Goal: Task Accomplishment & Management: Manage account settings

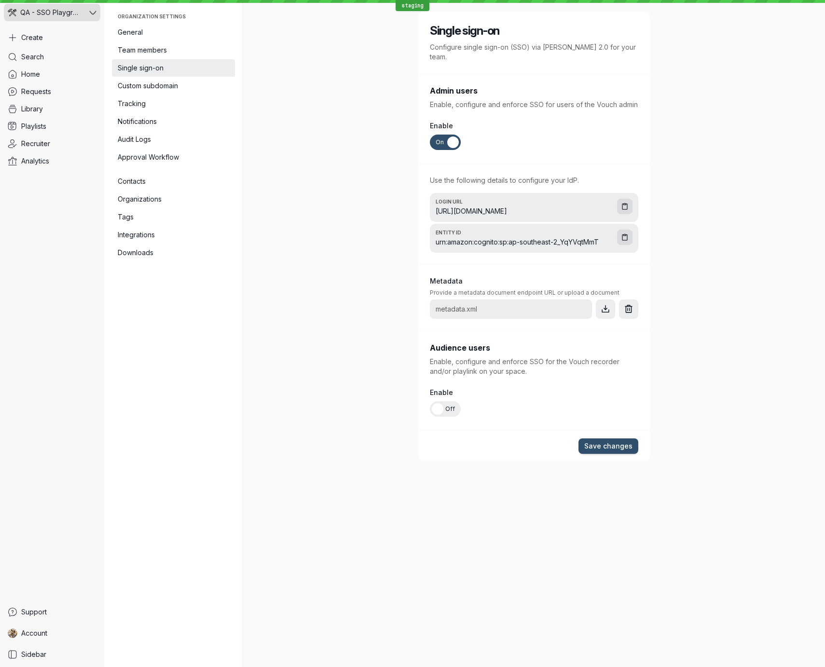
click at [89, 11] on icon at bounding box center [92, 12] width 7 height 7
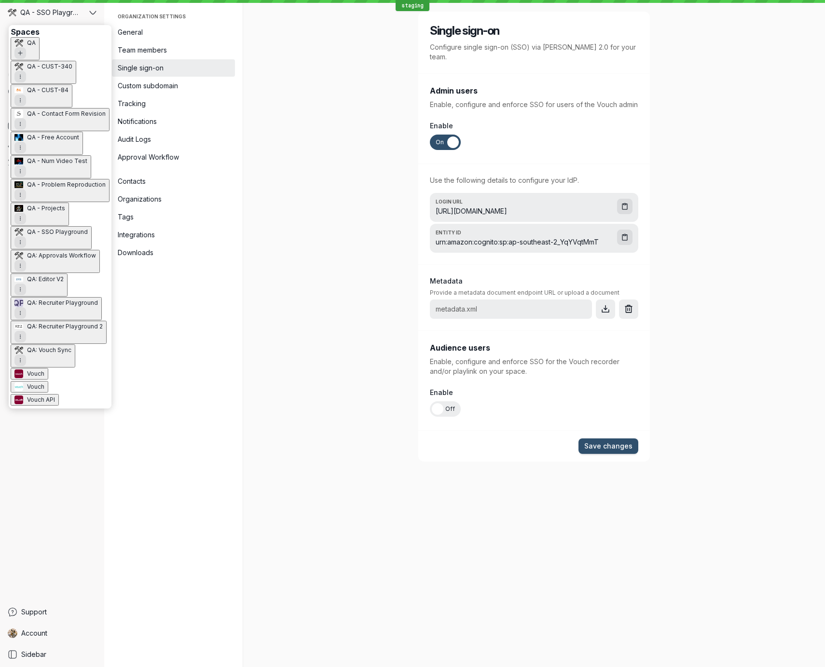
click at [40, 49] on button "QA" at bounding box center [25, 48] width 29 height 23
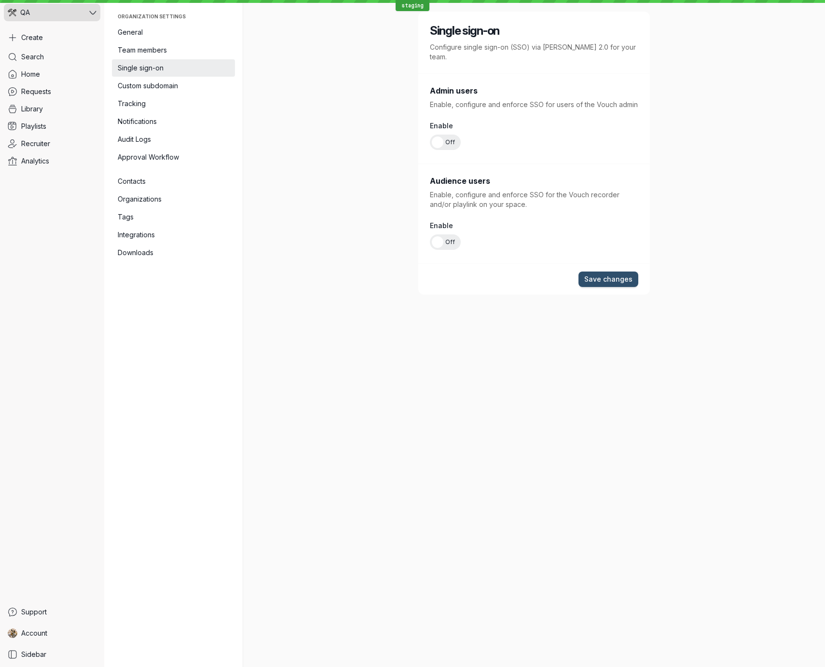
click at [22, 16] on span "QA" at bounding box center [25, 13] width 10 height 10
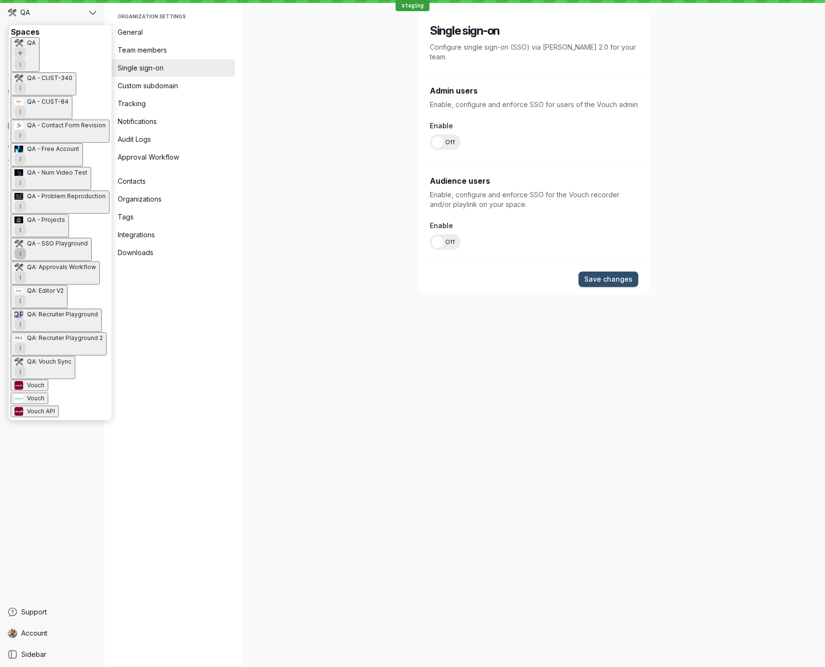
click at [23, 251] on icon "More actions" at bounding box center [20, 254] width 6 height 6
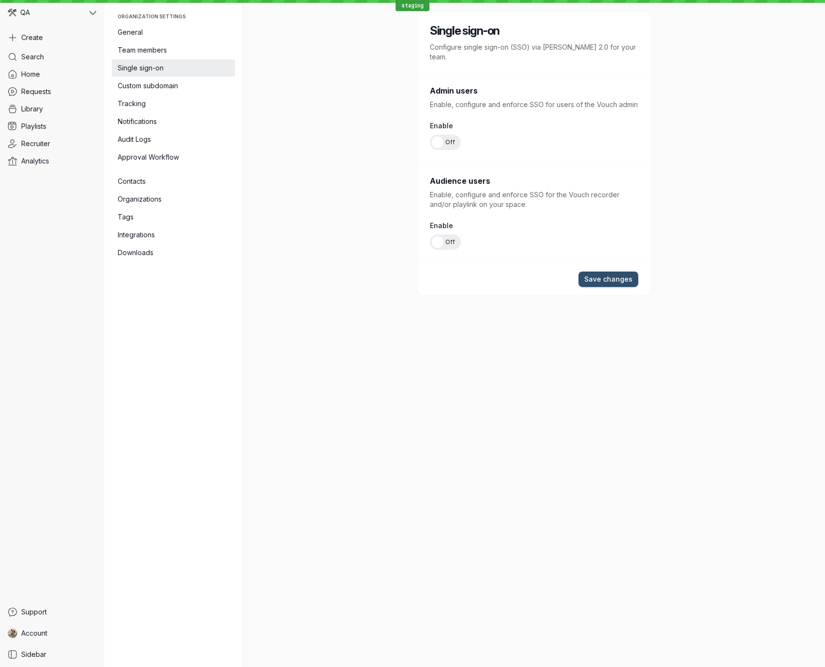
click at [92, 13] on icon at bounding box center [92, 13] width 7 height 4
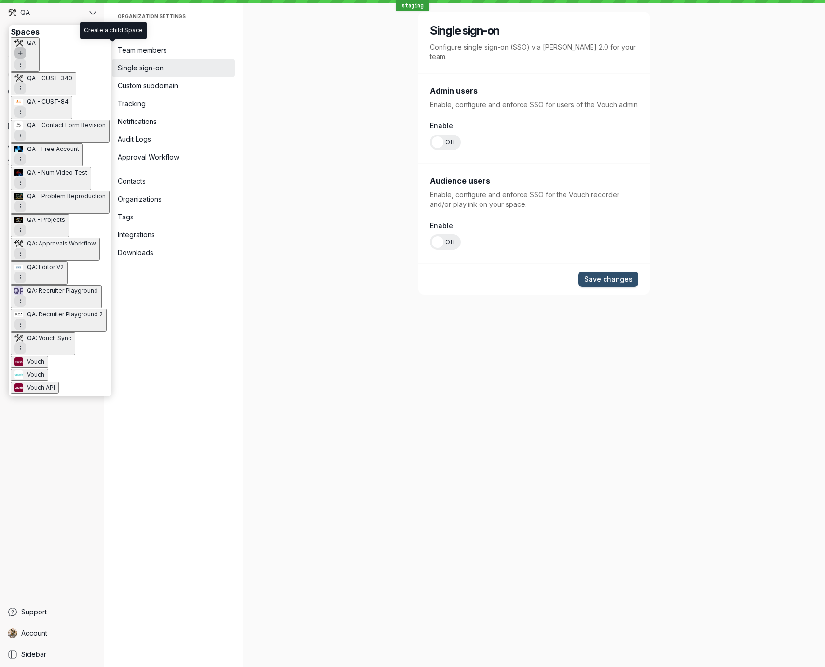
click at [23, 50] on icon "Add new Space" at bounding box center [20, 53] width 6 height 6
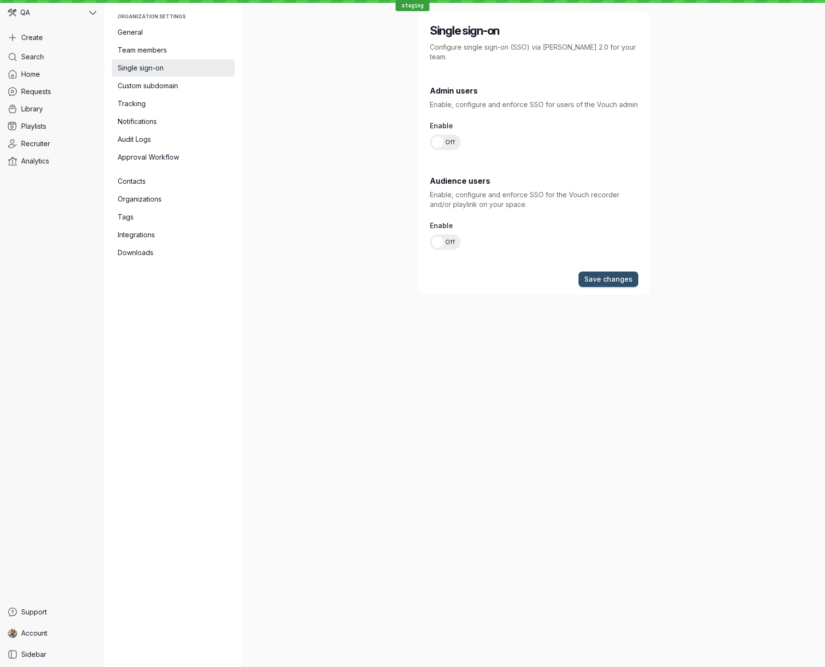
click at [453, 667] on header "Create new Space" at bounding box center [412, 679] width 825 height 25
click at [39, 17] on div "QA" at bounding box center [45, 12] width 83 height 17
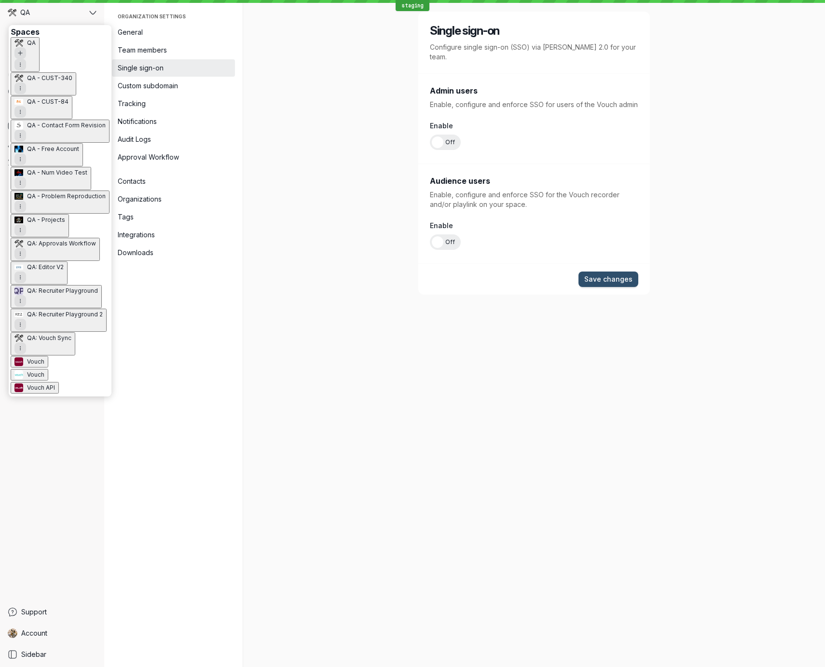
click at [299, 78] on div "Single sign-on Configure single sign-on (SSO) via [PERSON_NAME] 2.0 for your te…" at bounding box center [534, 333] width 556 height 667
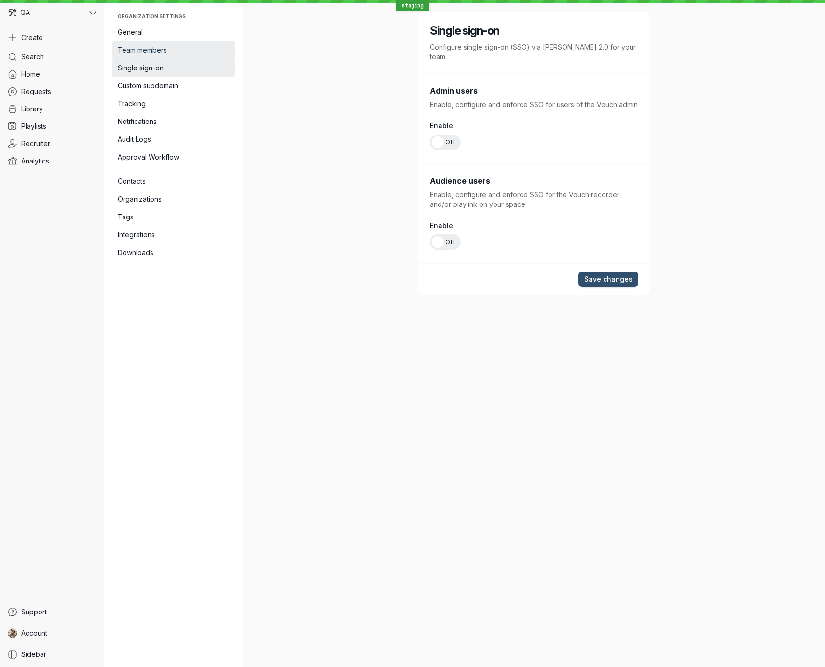
click at [178, 47] on span "Team members" at bounding box center [173, 50] width 111 height 10
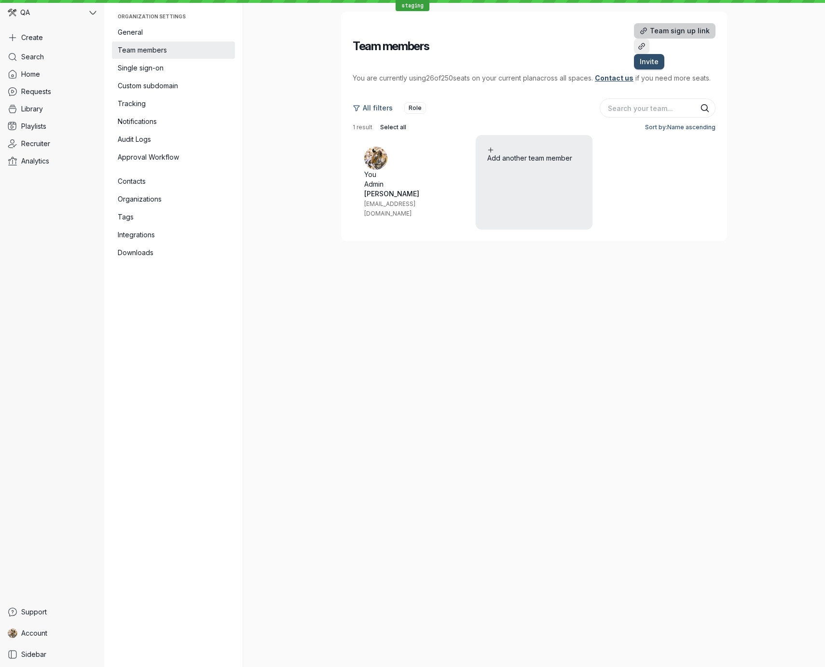
click at [650, 33] on span "Team sign up link" at bounding box center [680, 31] width 60 height 10
click at [96, 12] on icon at bounding box center [92, 13] width 7 height 4
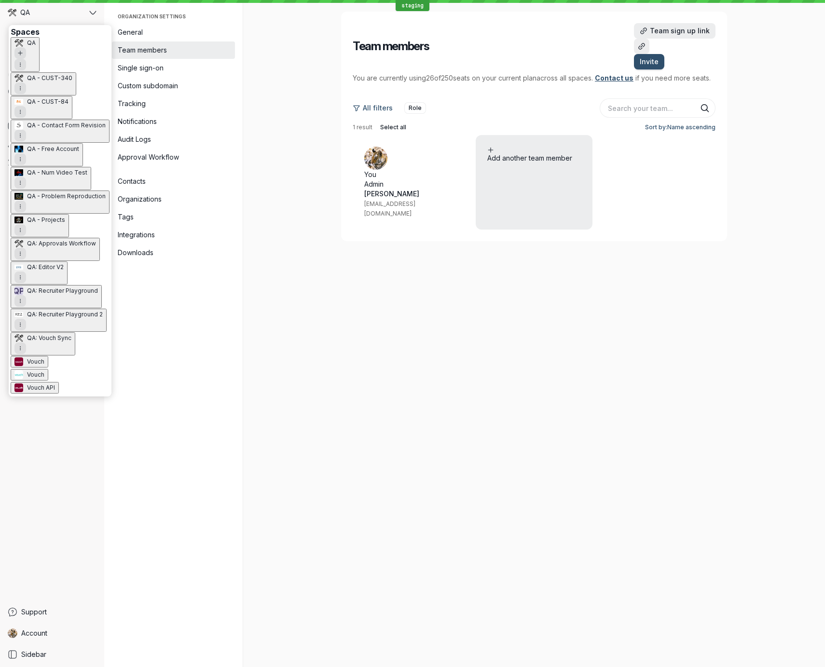
click at [68, 74] on span "QA - CUST-340" at bounding box center [49, 78] width 45 height 8
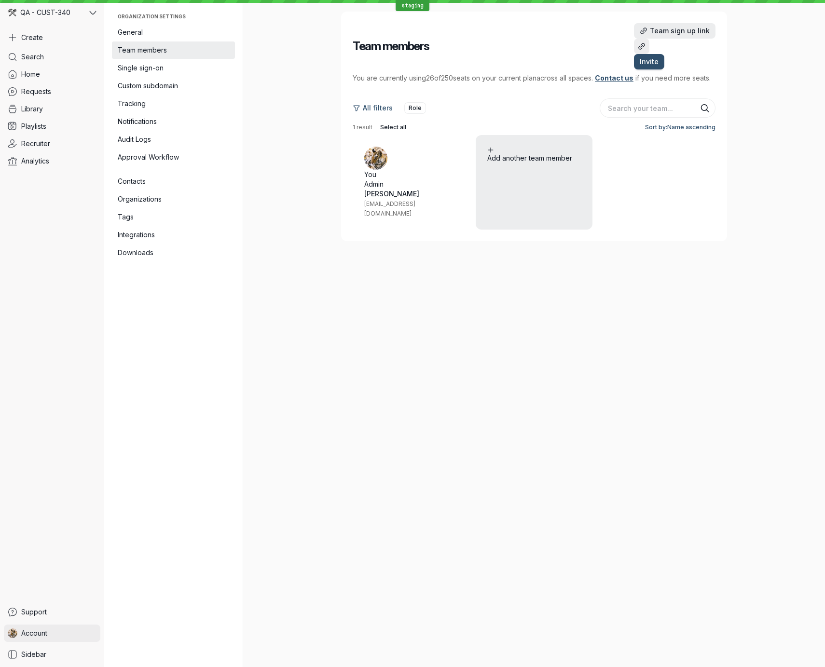
click at [71, 635] on link "Account" at bounding box center [52, 633] width 97 height 17
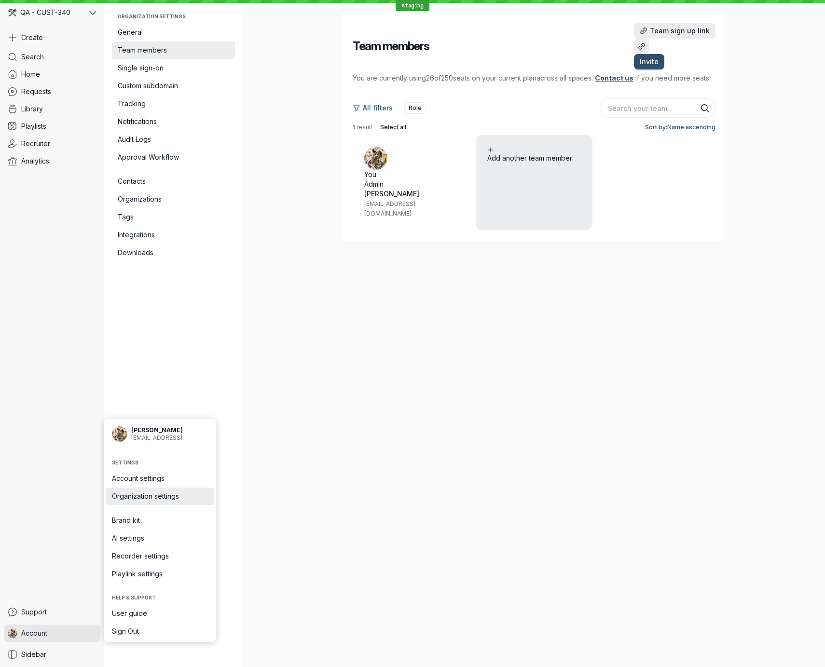
click at [190, 497] on span "Organization settings" at bounding box center [160, 497] width 97 height 10
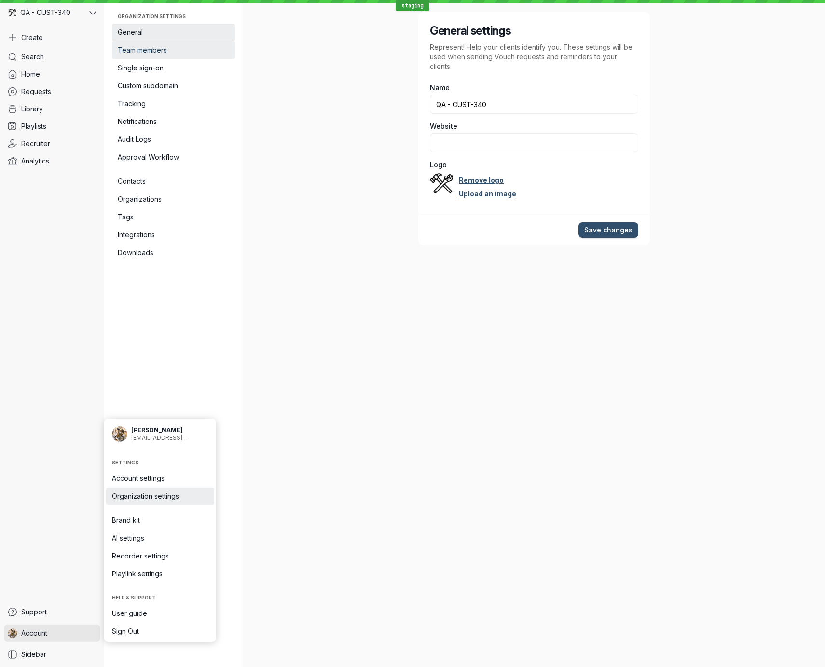
click at [215, 47] on span "Team members" at bounding box center [173, 50] width 111 height 10
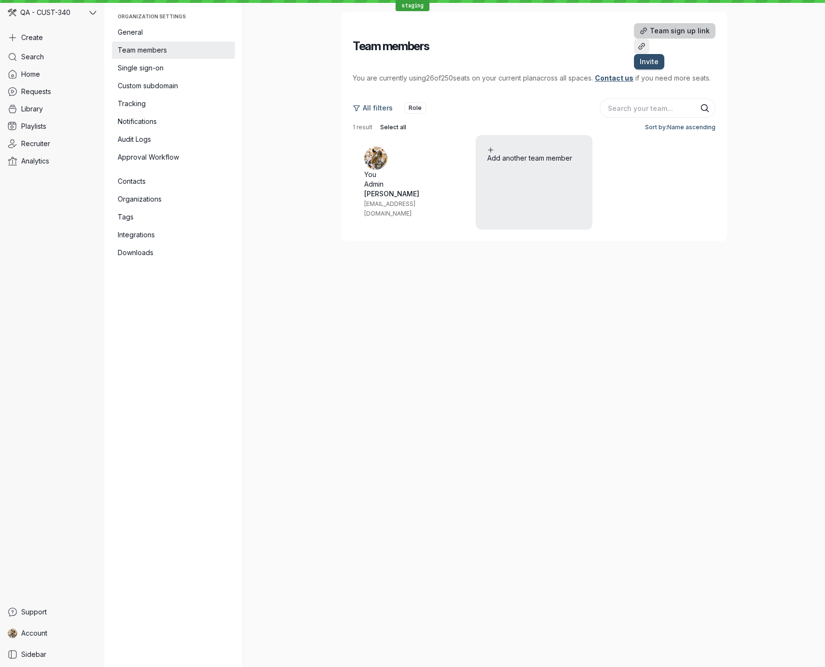
click at [663, 29] on span "Team sign up link" at bounding box center [680, 31] width 60 height 10
click at [26, 12] on span "QA - CUST-340" at bounding box center [45, 13] width 50 height 10
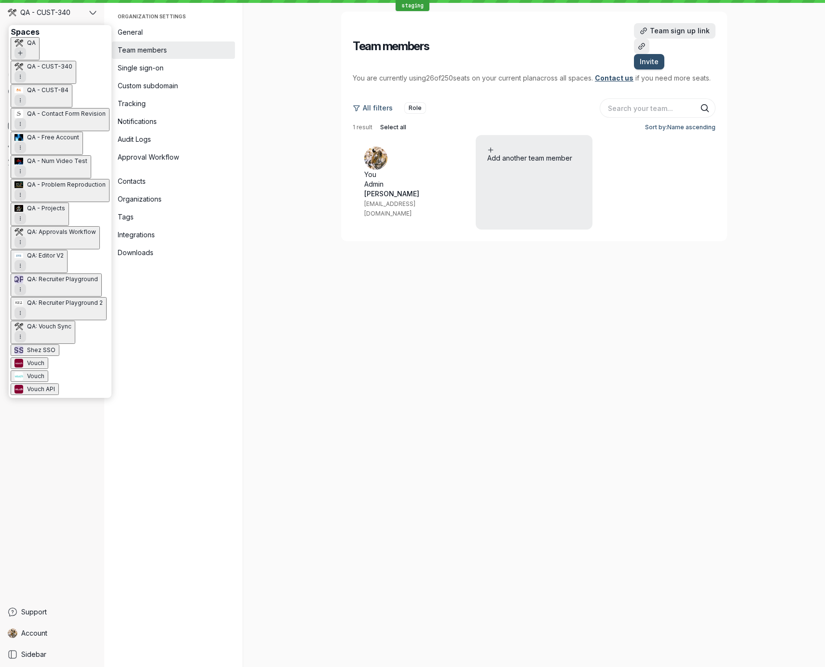
click at [28, 47] on span "QA" at bounding box center [31, 43] width 9 height 8
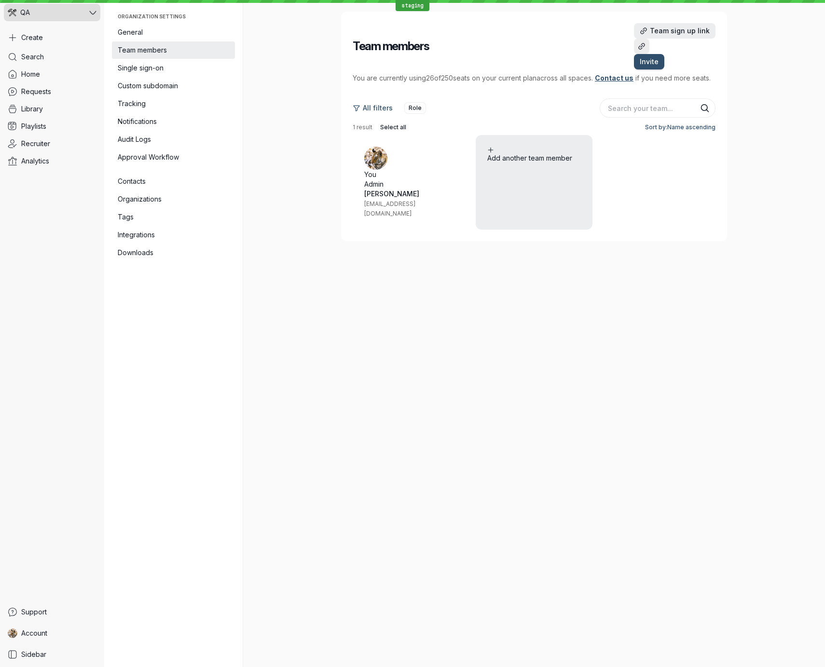
click at [65, 10] on div "QA" at bounding box center [45, 12] width 83 height 17
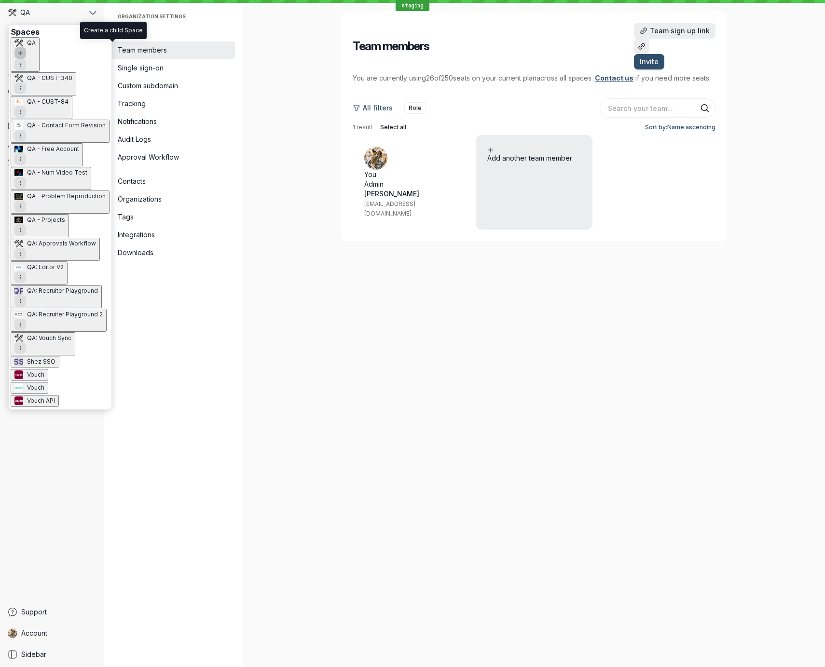
click at [23, 50] on icon "Add new Space" at bounding box center [20, 53] width 6 height 6
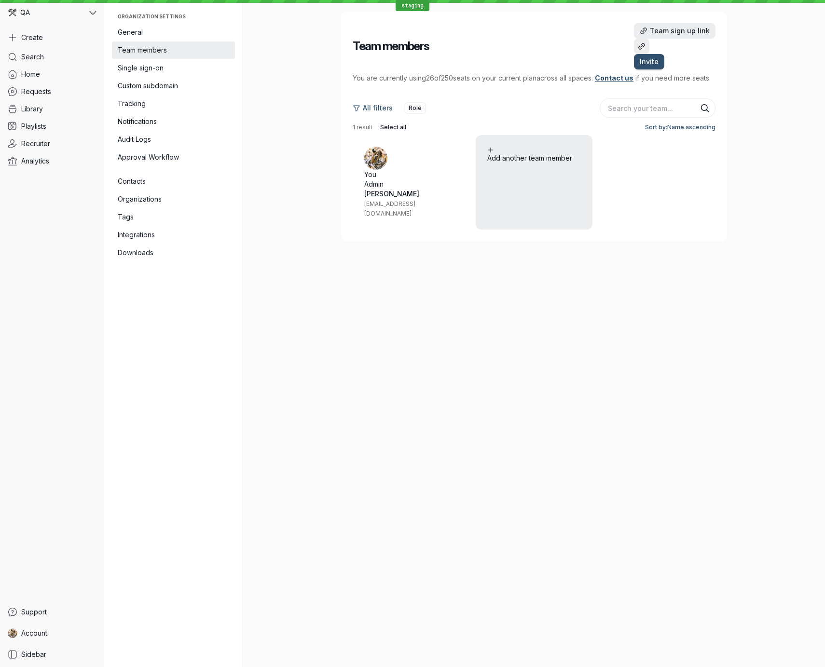
type input "QA - SSO Playground"
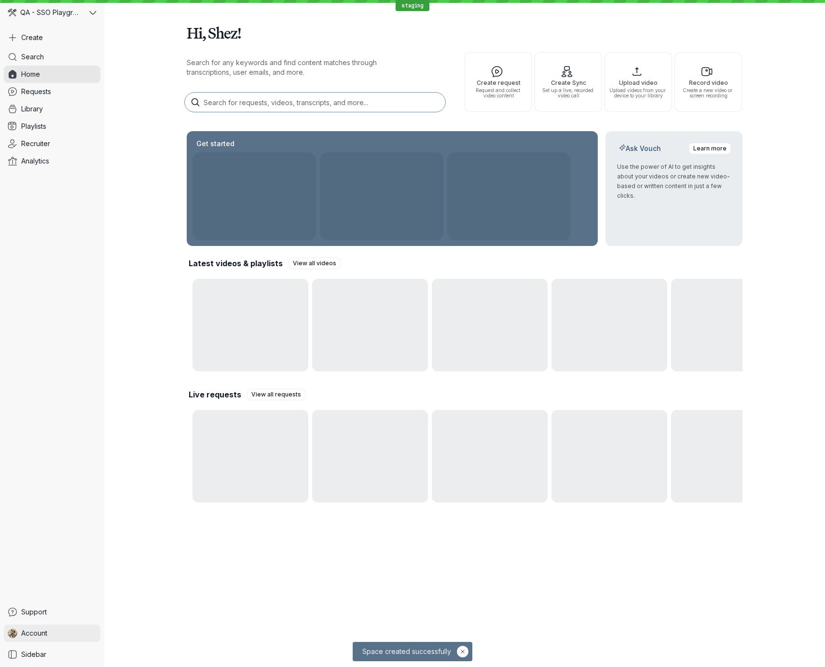
click at [57, 631] on link "Account" at bounding box center [52, 633] width 97 height 17
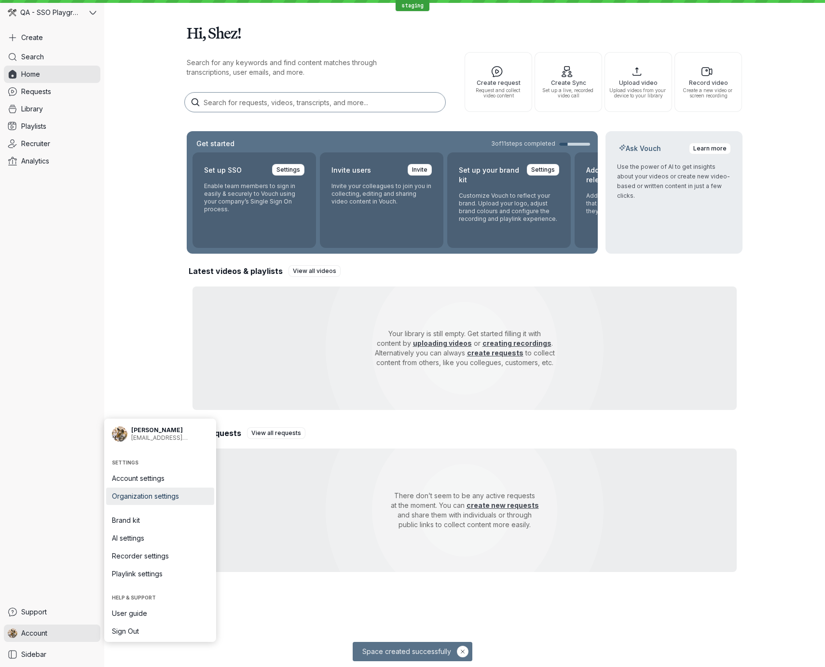
click at [189, 496] on span "Organization settings" at bounding box center [160, 497] width 97 height 10
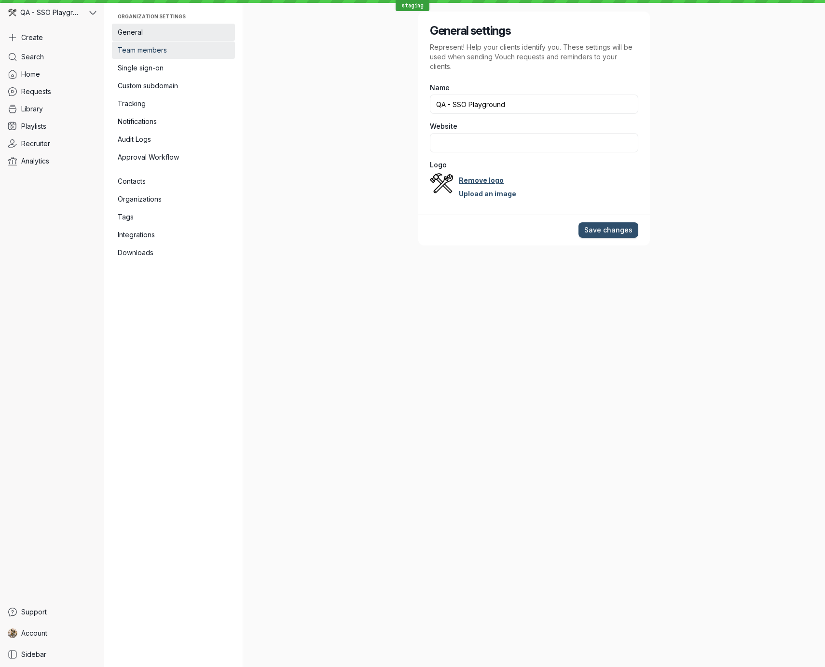
click at [155, 48] on span "Team members" at bounding box center [173, 50] width 111 height 10
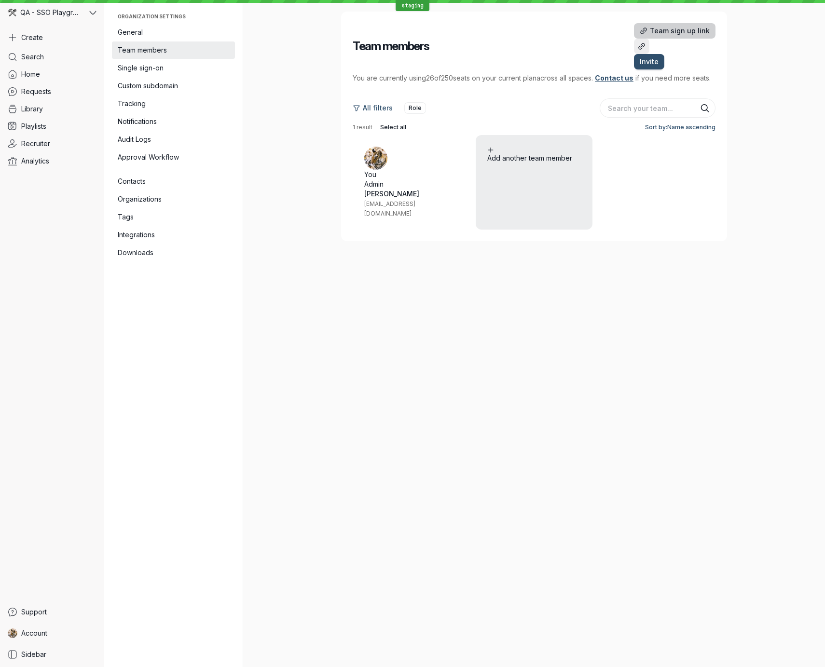
click at [650, 32] on span "Team sign up link" at bounding box center [680, 31] width 60 height 10
drag, startPoint x: 285, startPoint y: 542, endPoint x: 249, endPoint y: 545, distance: 36.3
click at [39, 628] on link "Account" at bounding box center [52, 633] width 97 height 17
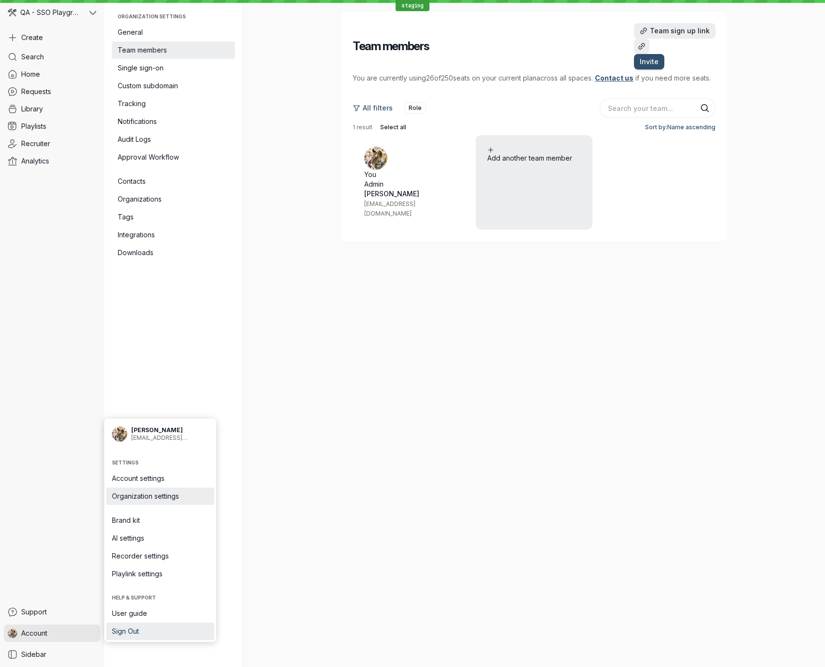
click at [129, 624] on link "Sign Out" at bounding box center [160, 631] width 108 height 17
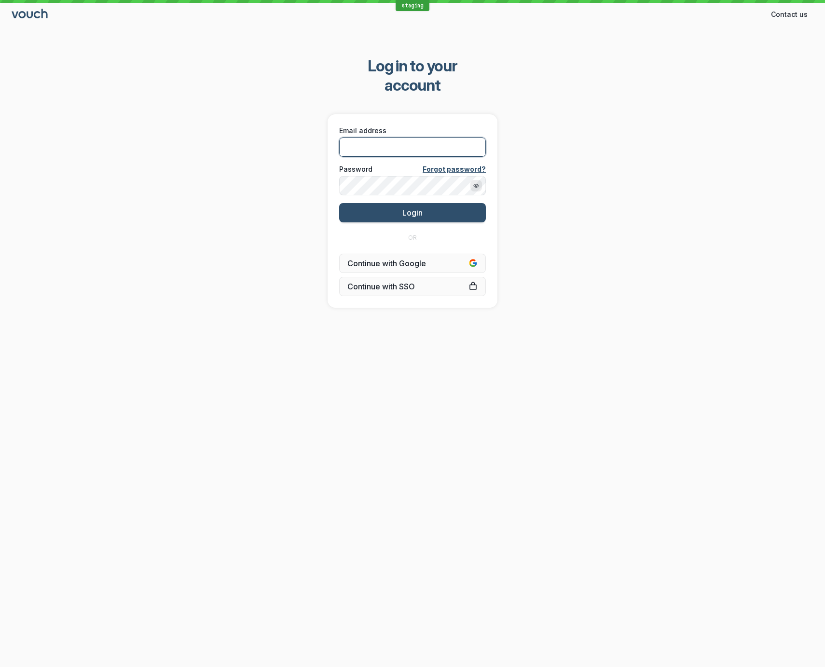
click at [449, 138] on input "Email address" at bounding box center [412, 147] width 147 height 19
type input "[EMAIL_ADDRESS][DOMAIN_NAME]"
